Goal: Task Accomplishment & Management: Manage account settings

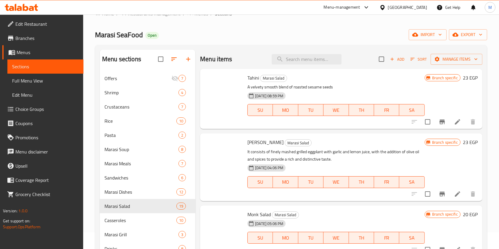
scroll to position [218, 0]
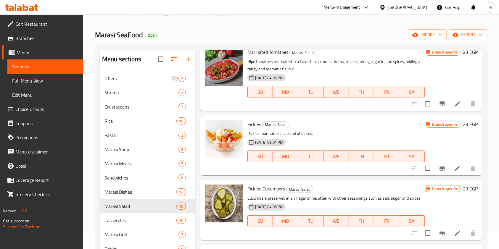
click at [30, 8] on icon at bounding box center [31, 8] width 5 height 5
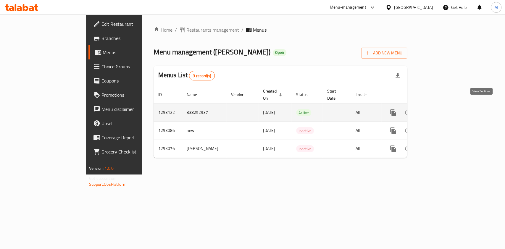
click at [443, 106] on link "enhanced table" at bounding box center [436, 113] width 14 height 14
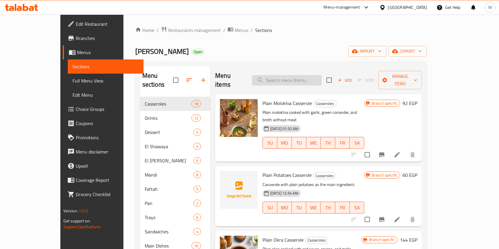
click at [300, 75] on input "search" at bounding box center [287, 80] width 70 height 10
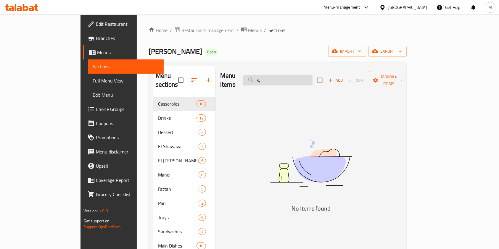
type input "s"
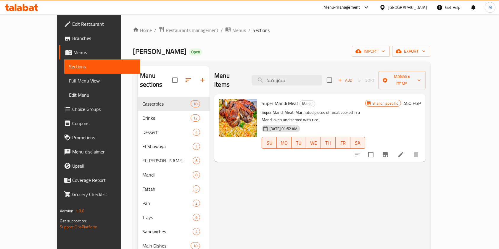
type input "سوبر مند"
click at [392, 148] on button "Branch-specific-item" at bounding box center [385, 155] width 14 height 14
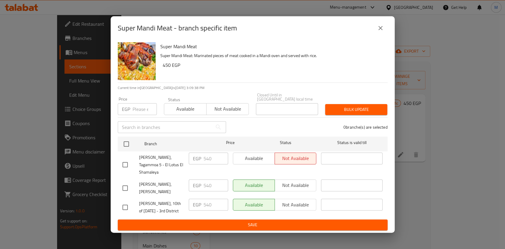
click at [126, 185] on input "checkbox" at bounding box center [125, 188] width 12 height 12
checkbox input "true"
click at [124, 202] on input "checkbox" at bounding box center [125, 207] width 12 height 12
checkbox input "true"
click at [206, 186] on input "540" at bounding box center [215, 186] width 25 height 12
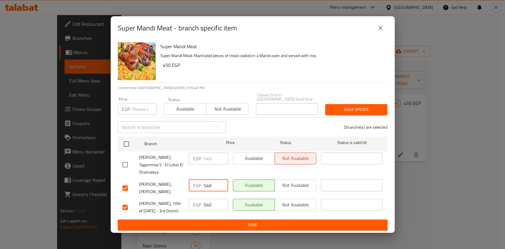
click at [206, 186] on input "540" at bounding box center [215, 186] width 25 height 12
type input "456"
click at [206, 202] on input "540" at bounding box center [215, 205] width 25 height 12
type input "456"
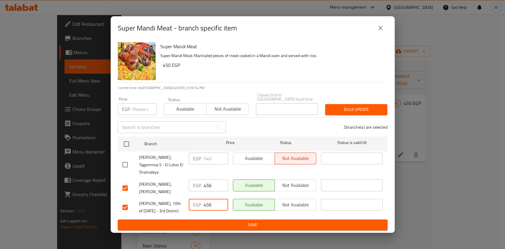
click at [227, 227] on button "Save" at bounding box center [253, 224] width 270 height 11
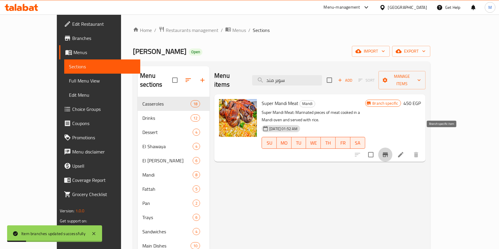
click at [392, 148] on button "Branch-specific-item" at bounding box center [385, 155] width 14 height 14
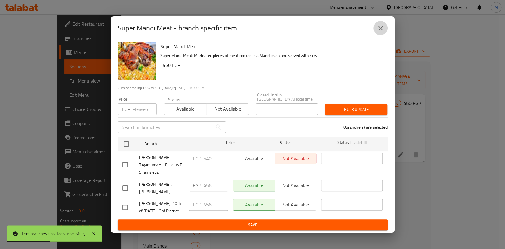
click at [378, 28] on icon "close" at bounding box center [380, 28] width 4 height 4
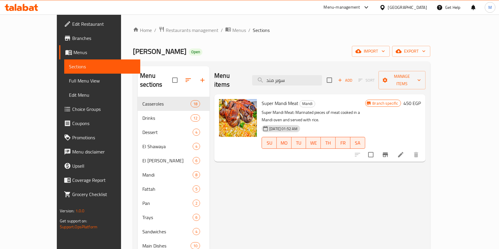
click at [22, 8] on icon at bounding box center [21, 7] width 33 height 7
